Goal: Information Seeking & Learning: Check status

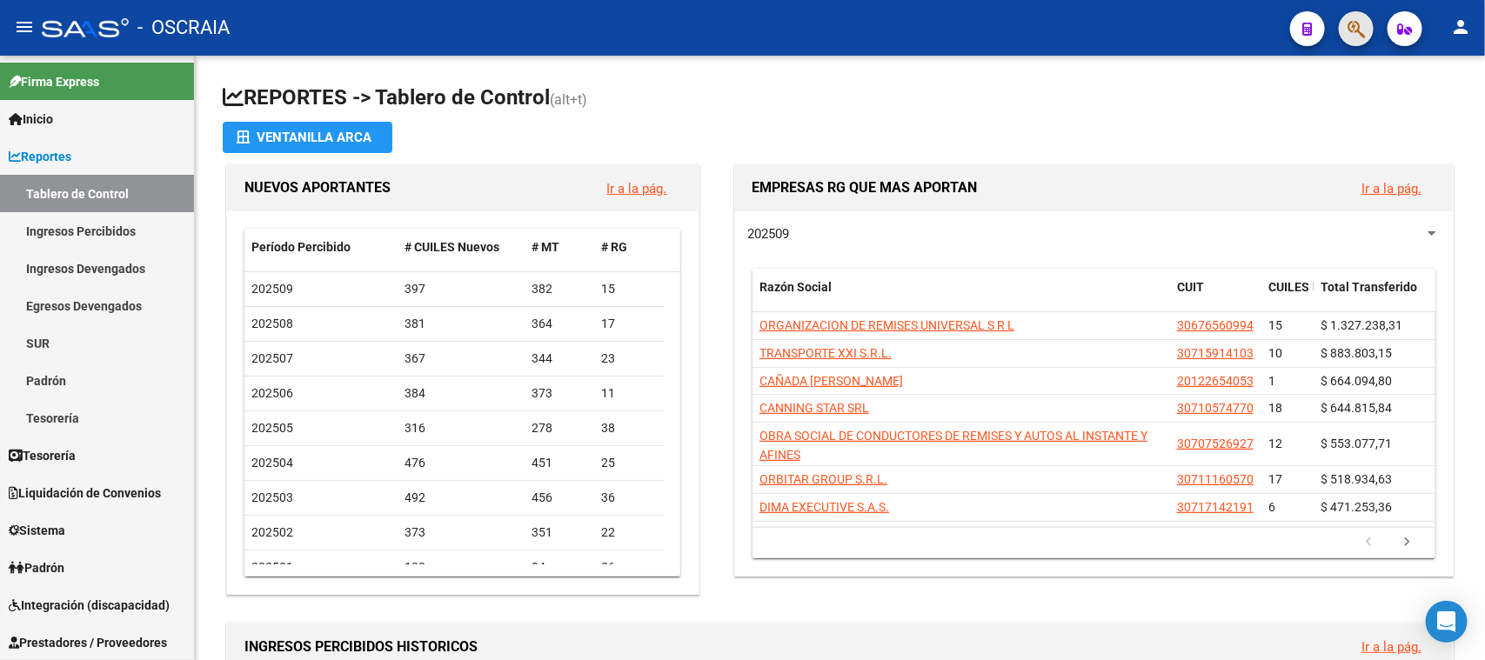
click at [1366, 23] on button "button" at bounding box center [1356, 28] width 35 height 35
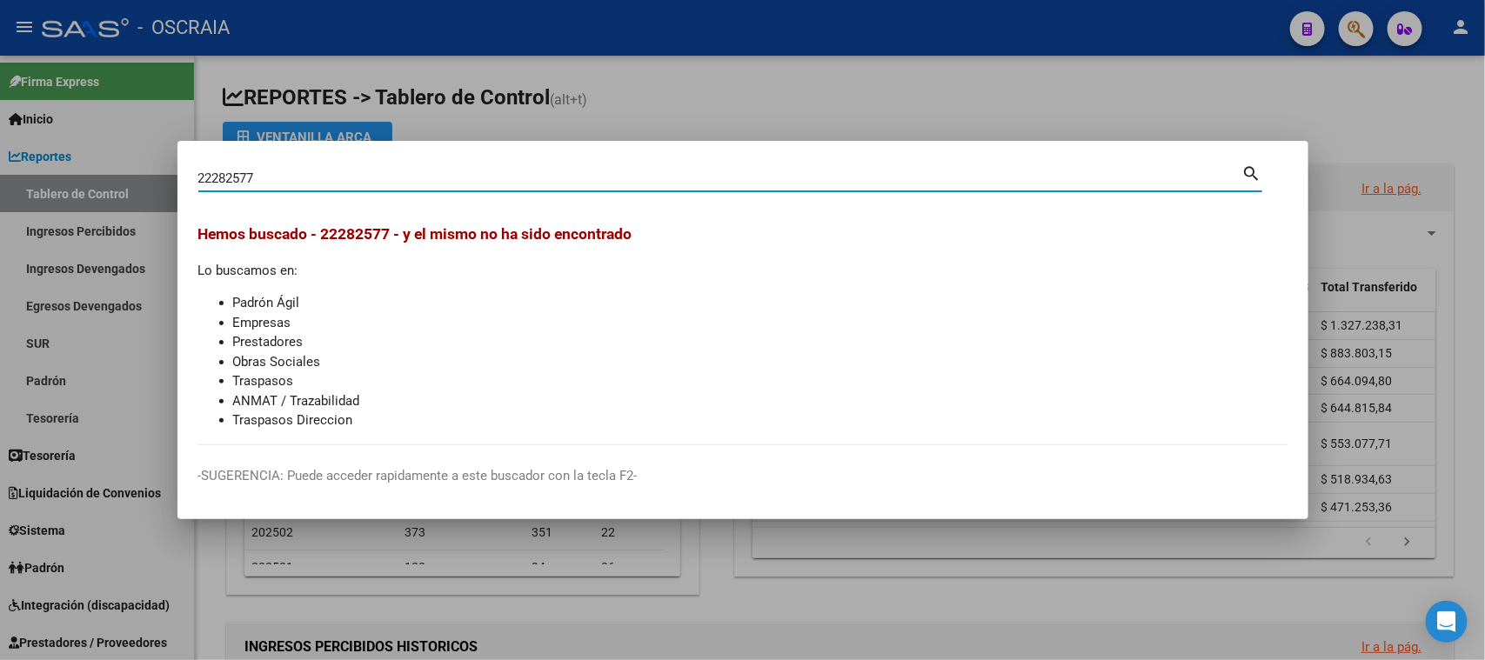
type input "22282577"
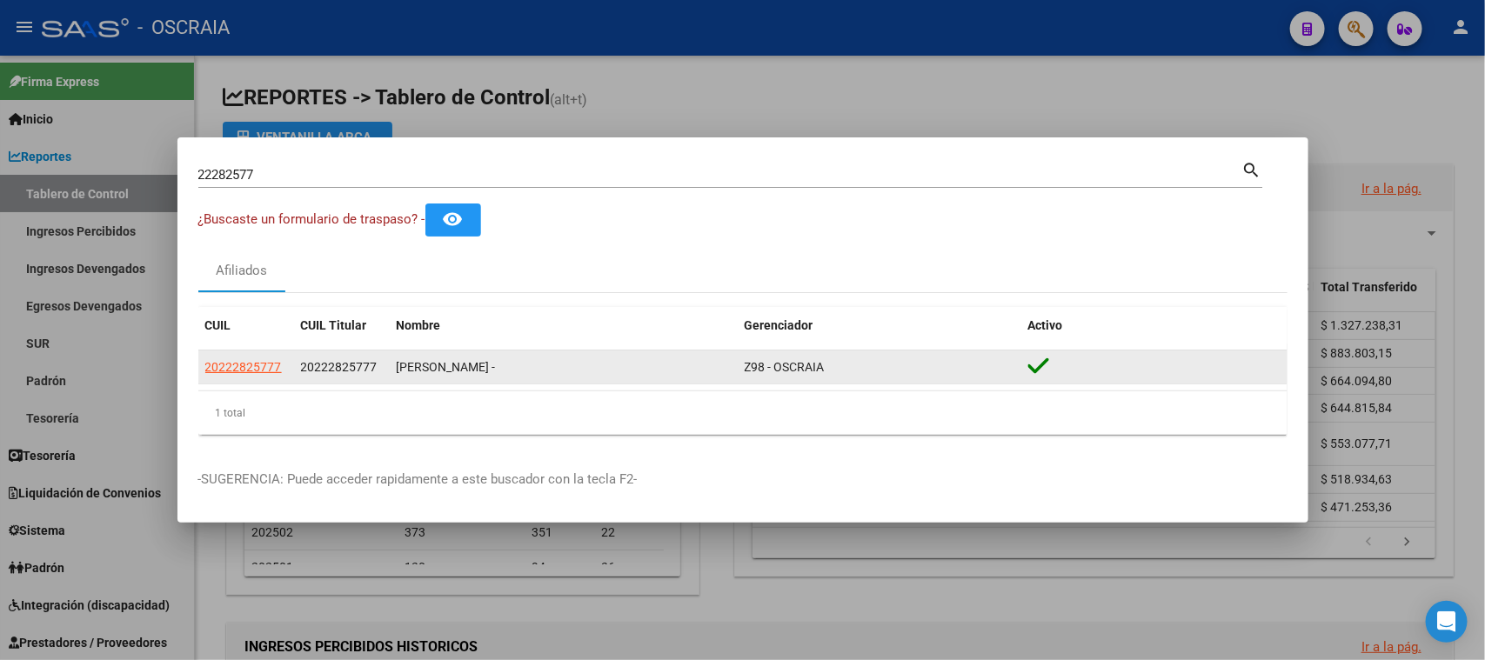
click at [231, 383] on datatable-body-cell "20222825777" at bounding box center [246, 368] width 96 height 34
click at [245, 365] on span "20222825777" at bounding box center [243, 367] width 77 height 14
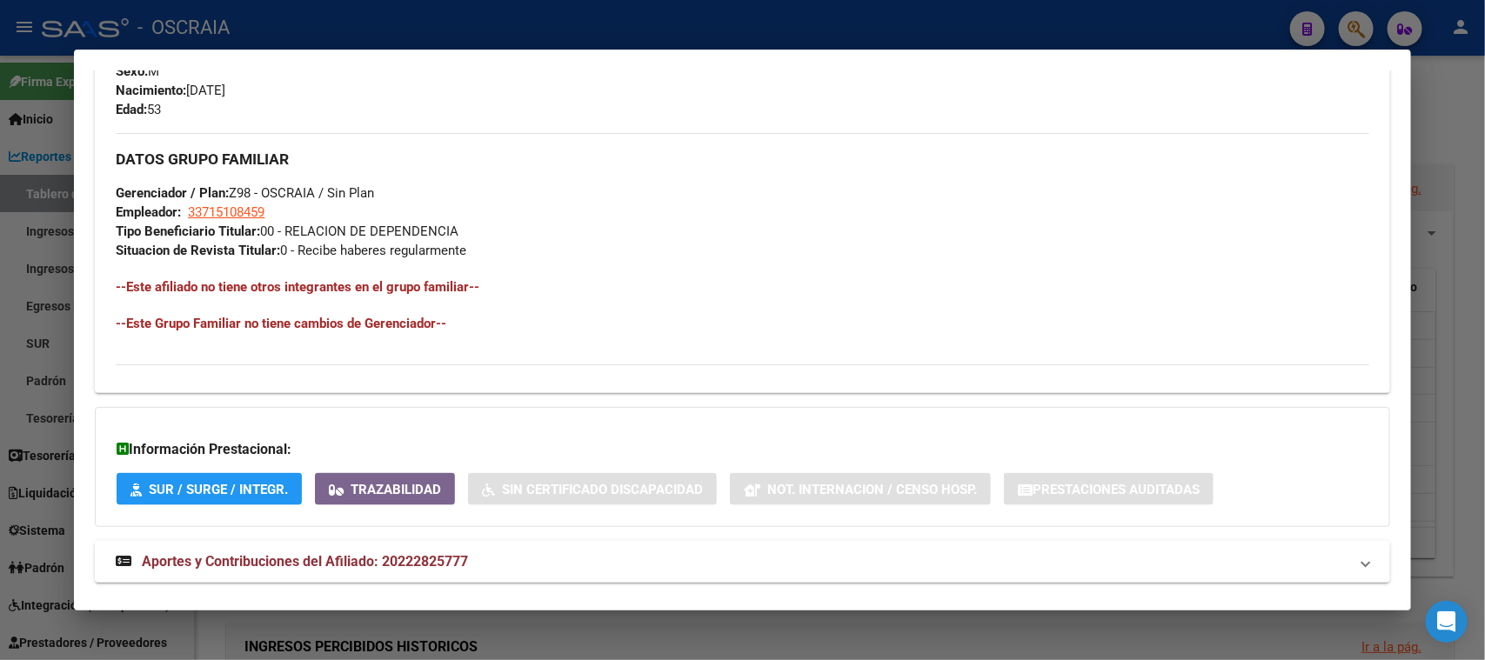
scroll to position [800, 0]
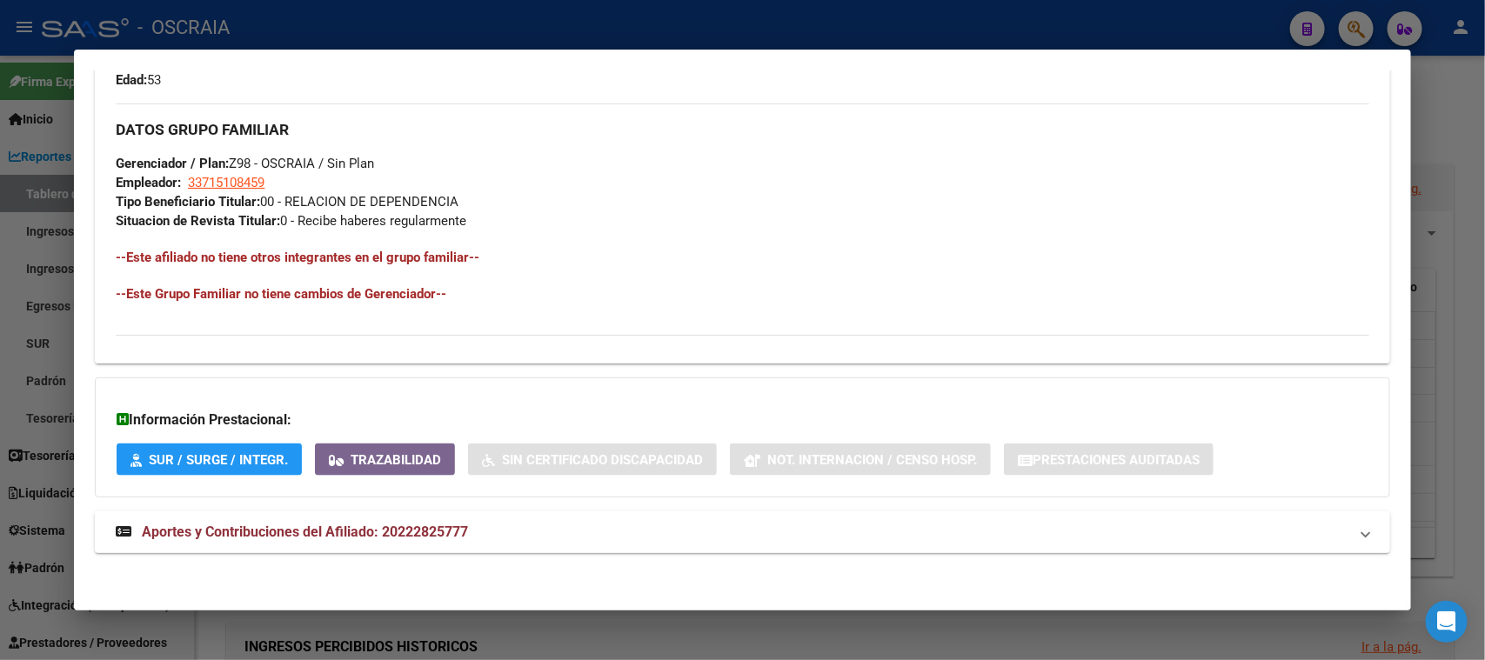
click at [383, 541] on mat-expansion-panel-header "Aportes y Contribuciones del Afiliado: 20222825777" at bounding box center [742, 533] width 1295 height 42
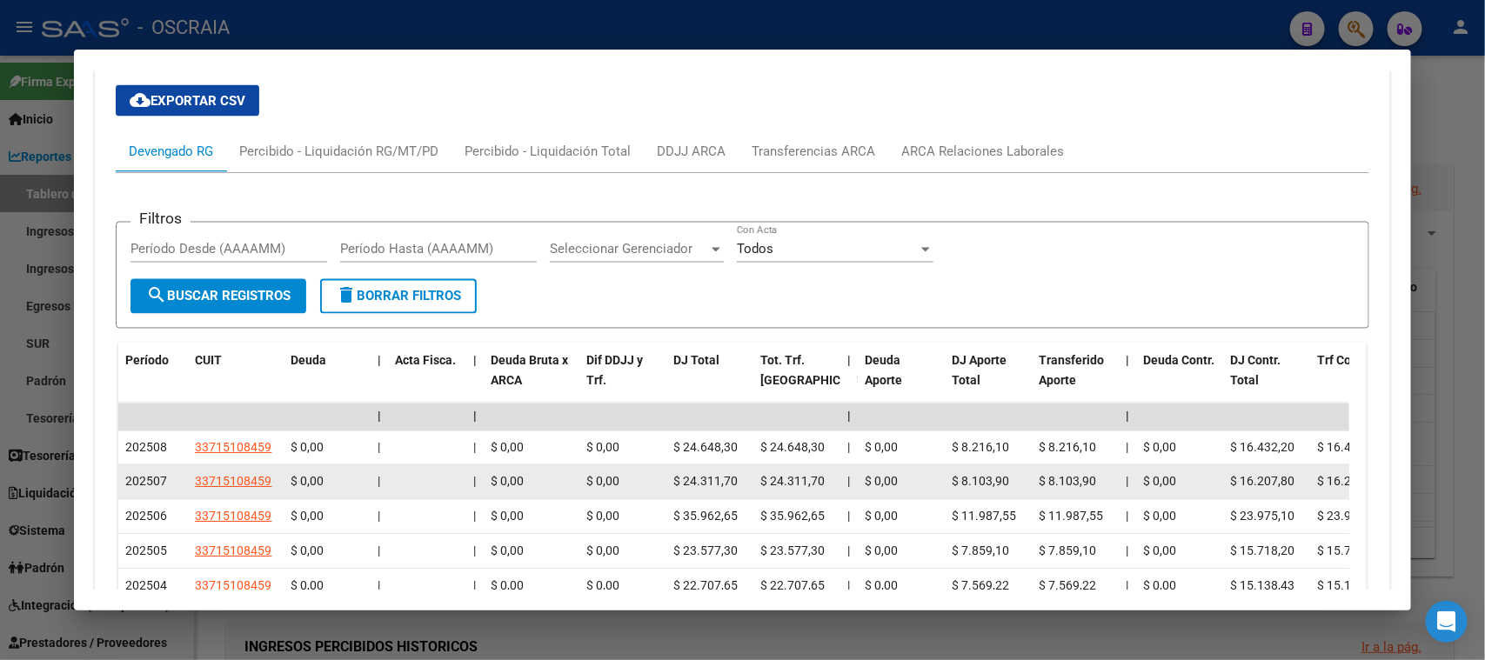
scroll to position [1452, 0]
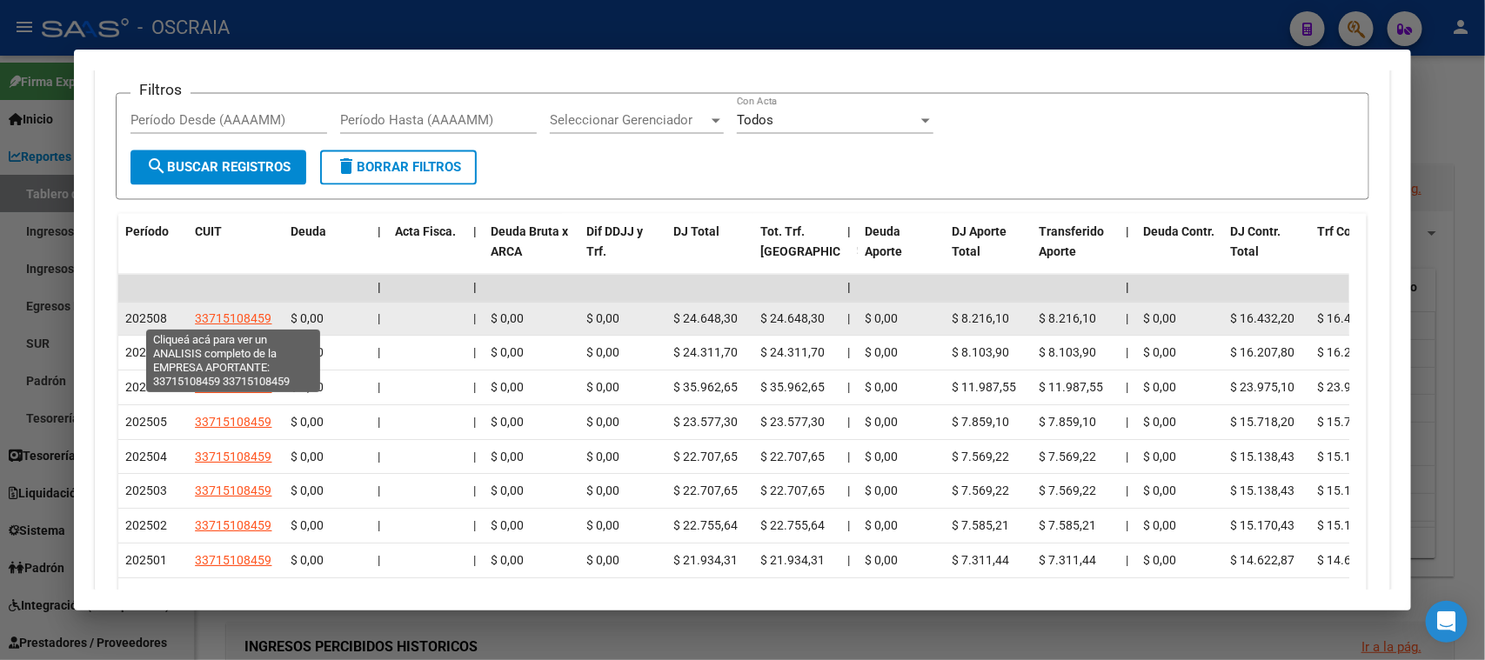
click at [238, 313] on span "33715108459" at bounding box center [233, 319] width 77 height 14
type textarea "33715108459"
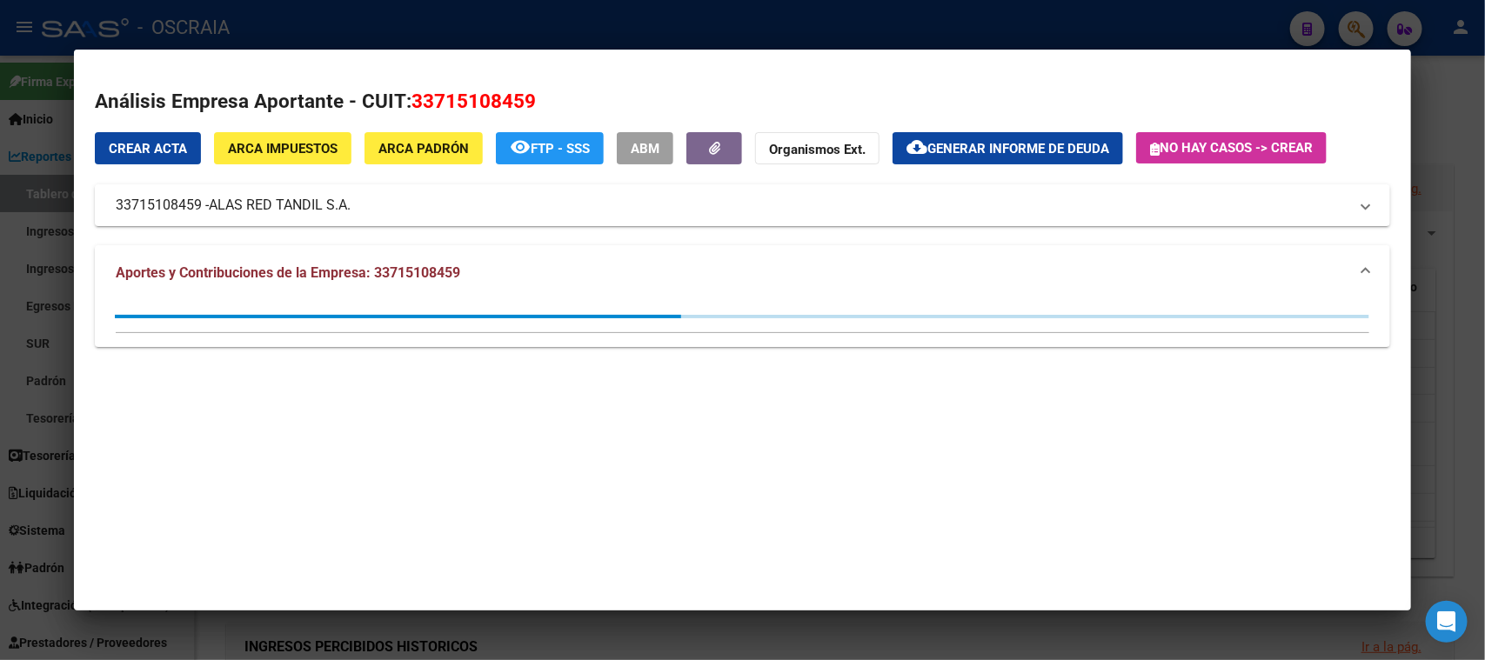
click at [505, 5] on div at bounding box center [742, 330] width 1485 height 660
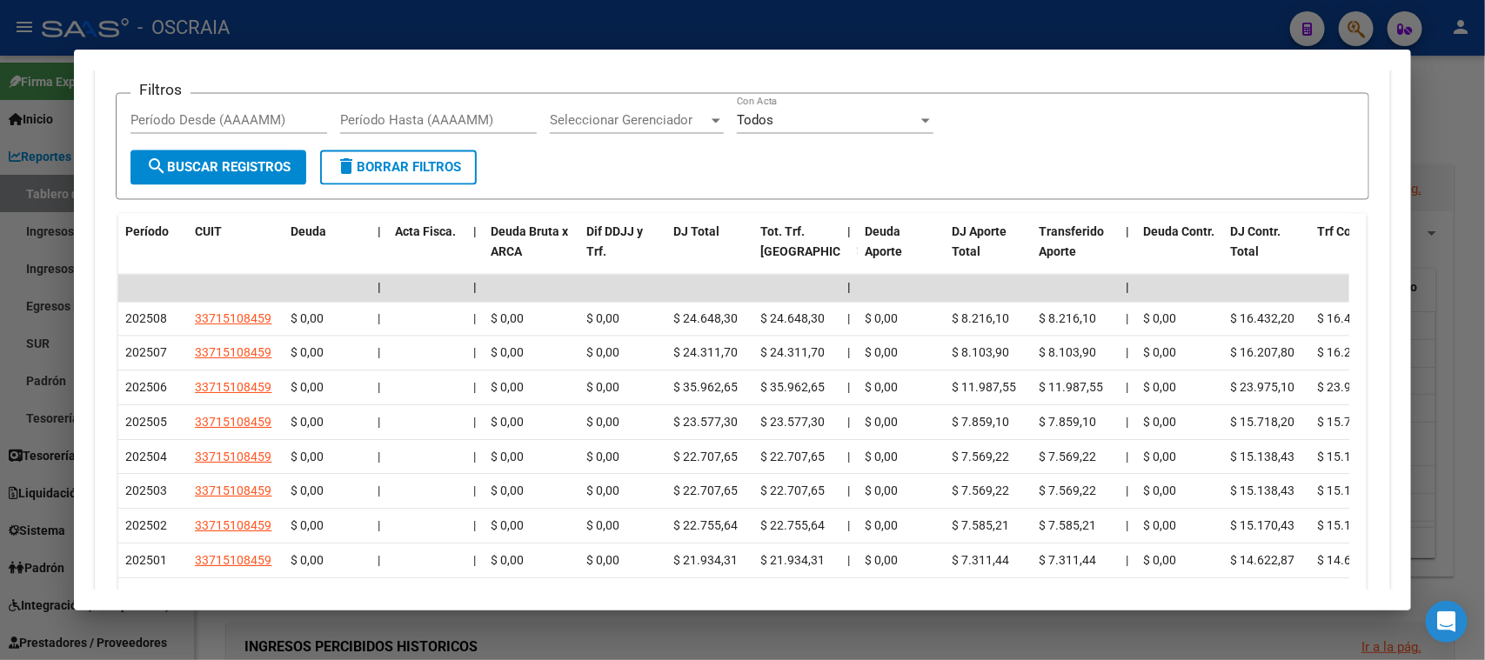
click at [731, 21] on div at bounding box center [742, 330] width 1485 height 660
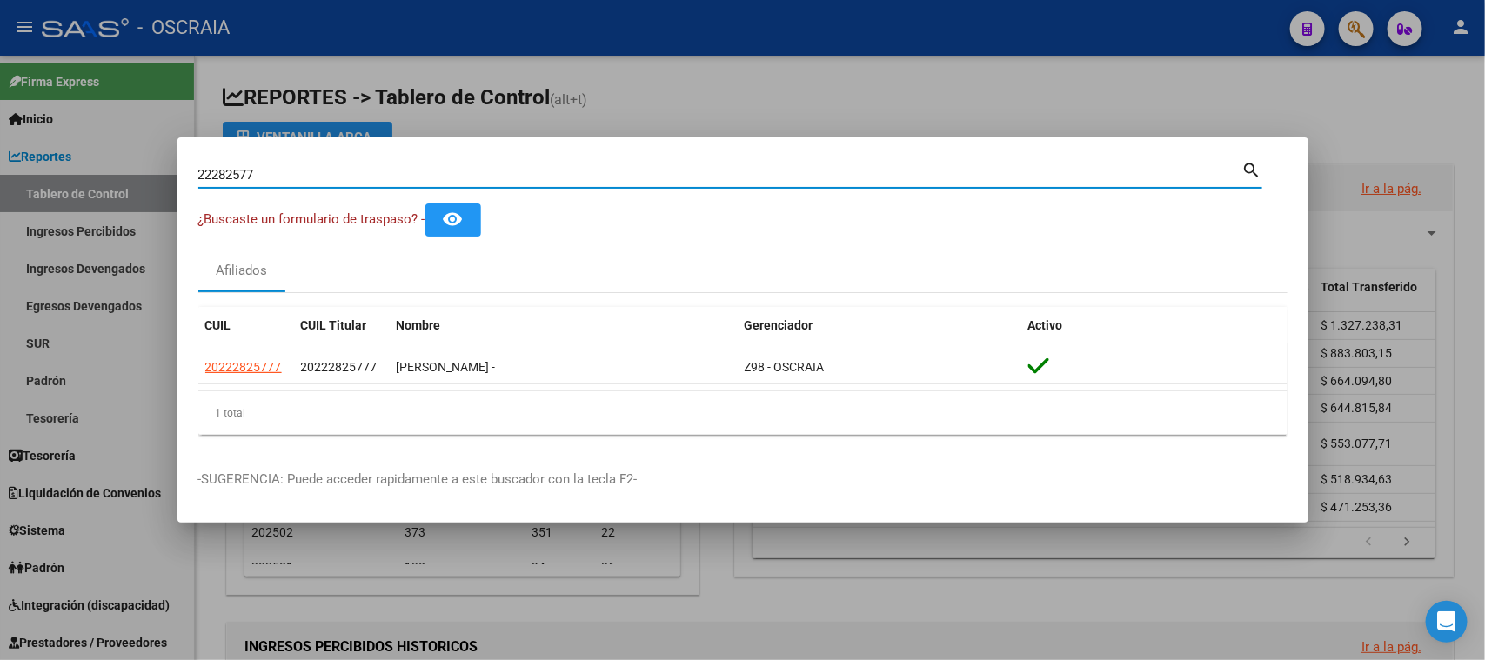
drag, startPoint x: 511, startPoint y: 178, endPoint x: 0, endPoint y: 219, distance: 512.3
click at [0, 219] on div "22282577 Buscar (apellido, dni, [PERSON_NAME], nro traspaso, cuit, obra social)…" at bounding box center [742, 330] width 1485 height 660
type input "20342752552"
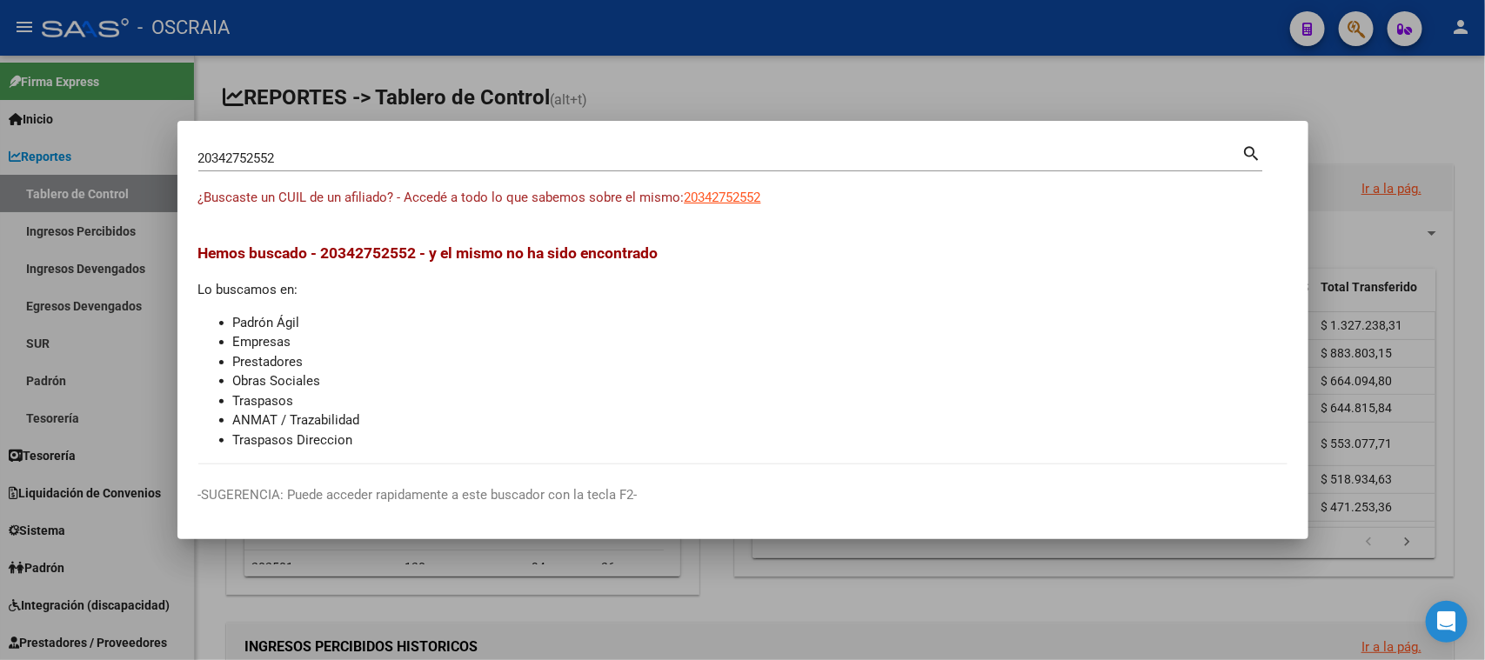
click at [692, 189] on app-link-go-to "20342752552" at bounding box center [723, 198] width 77 height 20
click at [695, 189] on app-link-go-to "20342752552" at bounding box center [723, 198] width 77 height 20
click at [700, 194] on span "20342752552" at bounding box center [723, 198] width 77 height 16
type textarea "20342752552"
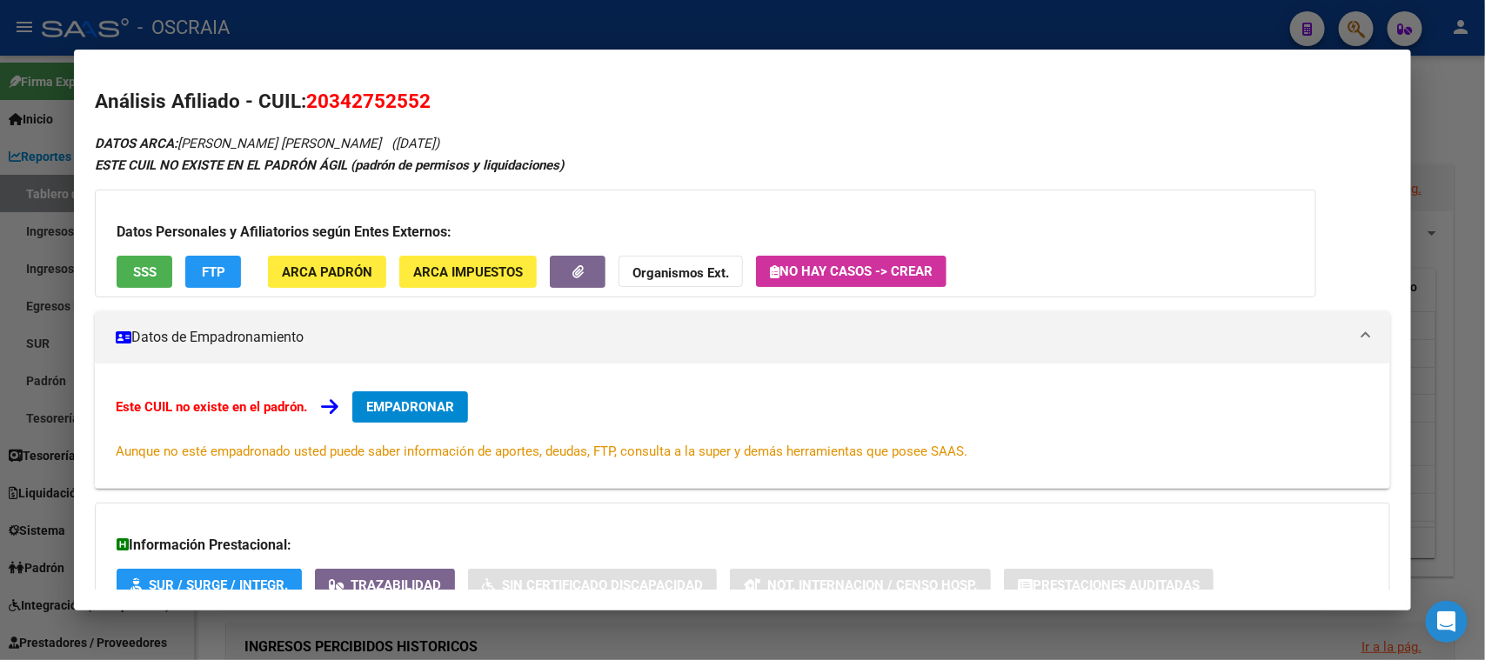
drag, startPoint x: 184, startPoint y: 144, endPoint x: 450, endPoint y: 128, distance: 266.7
click at [450, 128] on div "Análisis Afiliado - CUIL: 20342752552 DATOS ARCA: [PERSON_NAME] [PERSON_NAME] (…" at bounding box center [742, 402] width 1295 height 631
copy icon "[PERSON_NAME] [PERSON_NAME] ([DATE])"
click at [357, 109] on span "20342752552" at bounding box center [368, 101] width 124 height 23
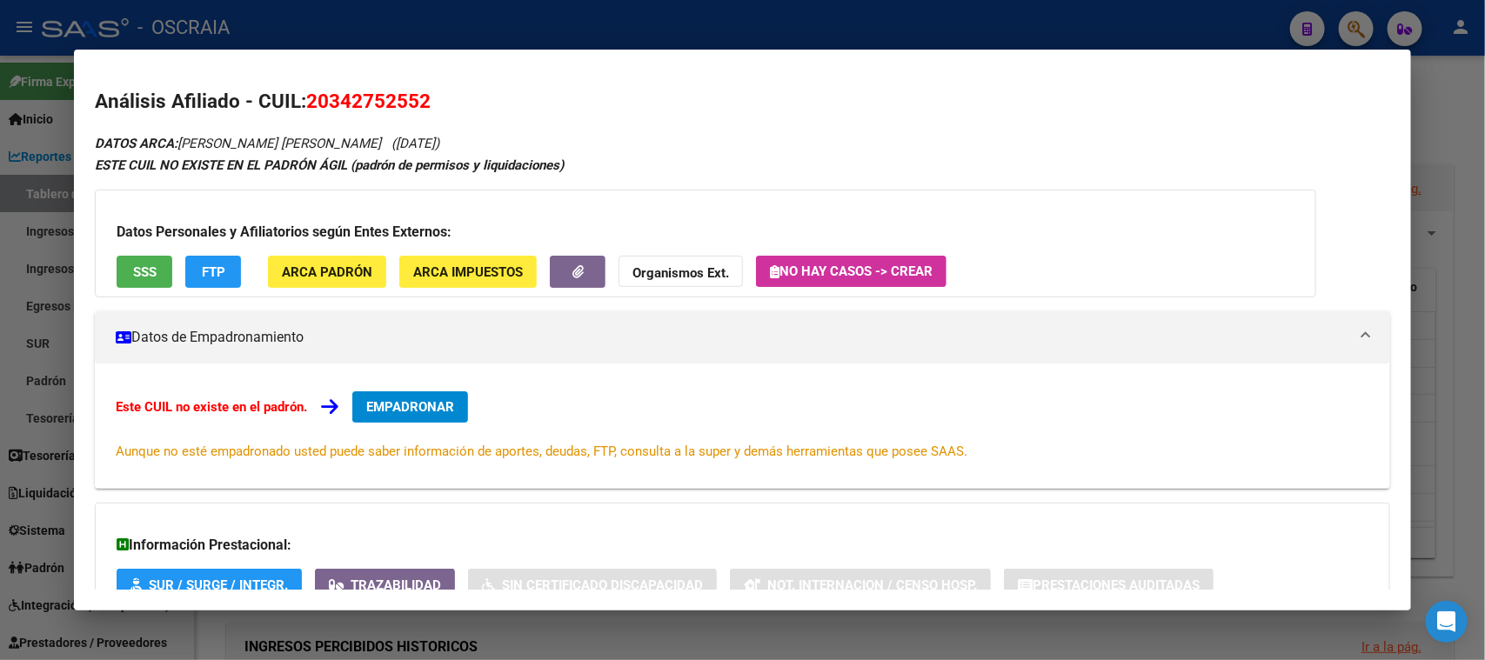
copy span "20342752552"
